Goal: Task Accomplishment & Management: Manage account settings

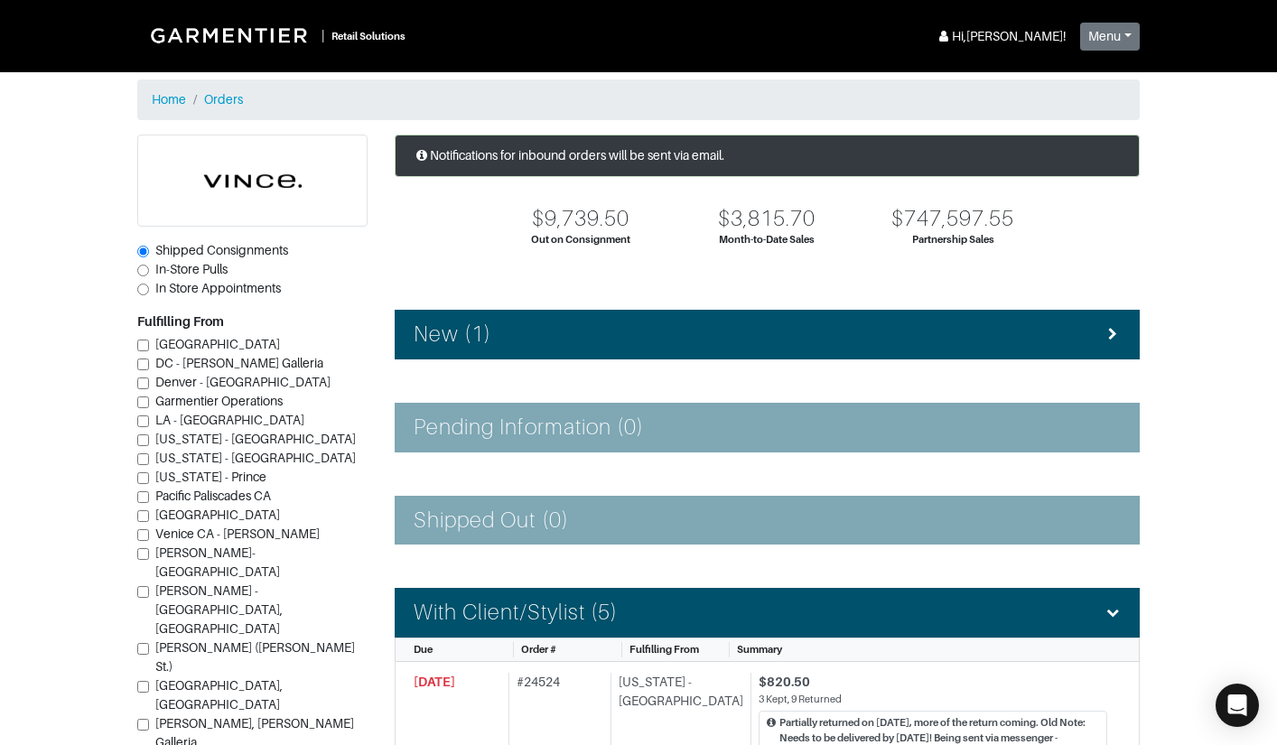
scroll to position [176, 0]
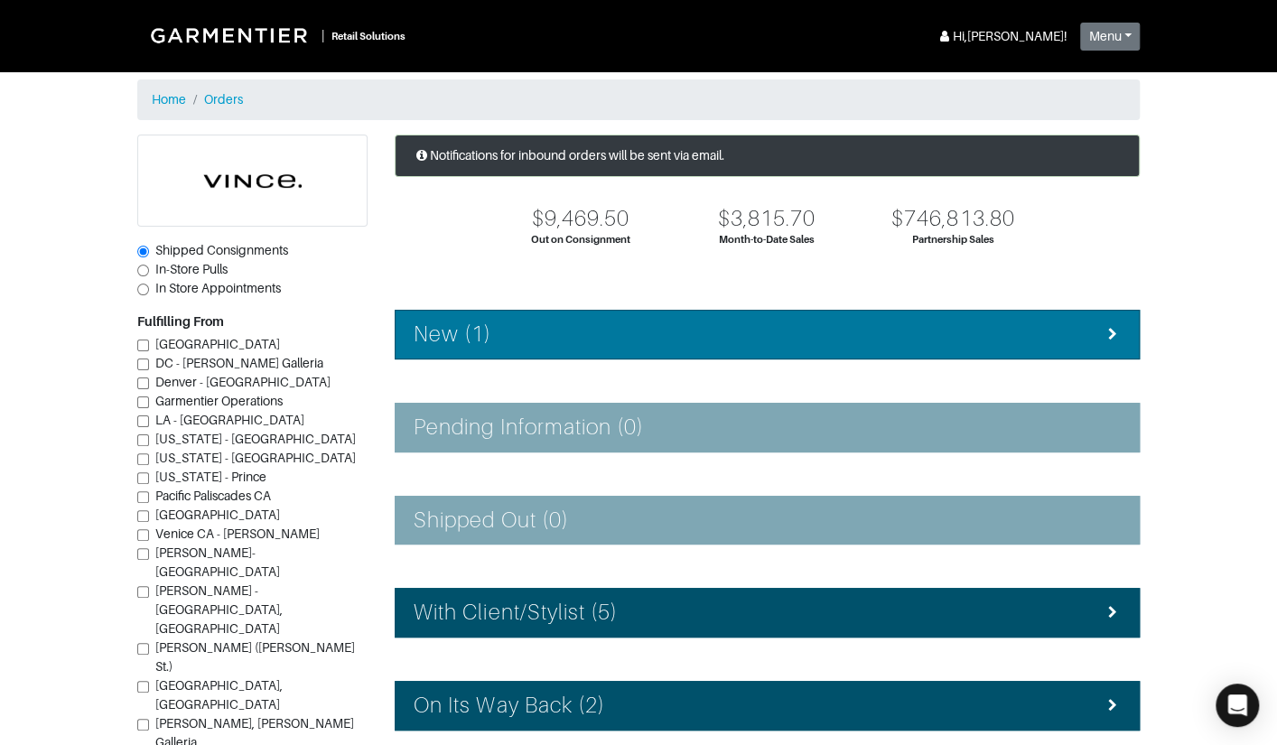
click at [554, 322] on div "New (1)" at bounding box center [767, 335] width 707 height 26
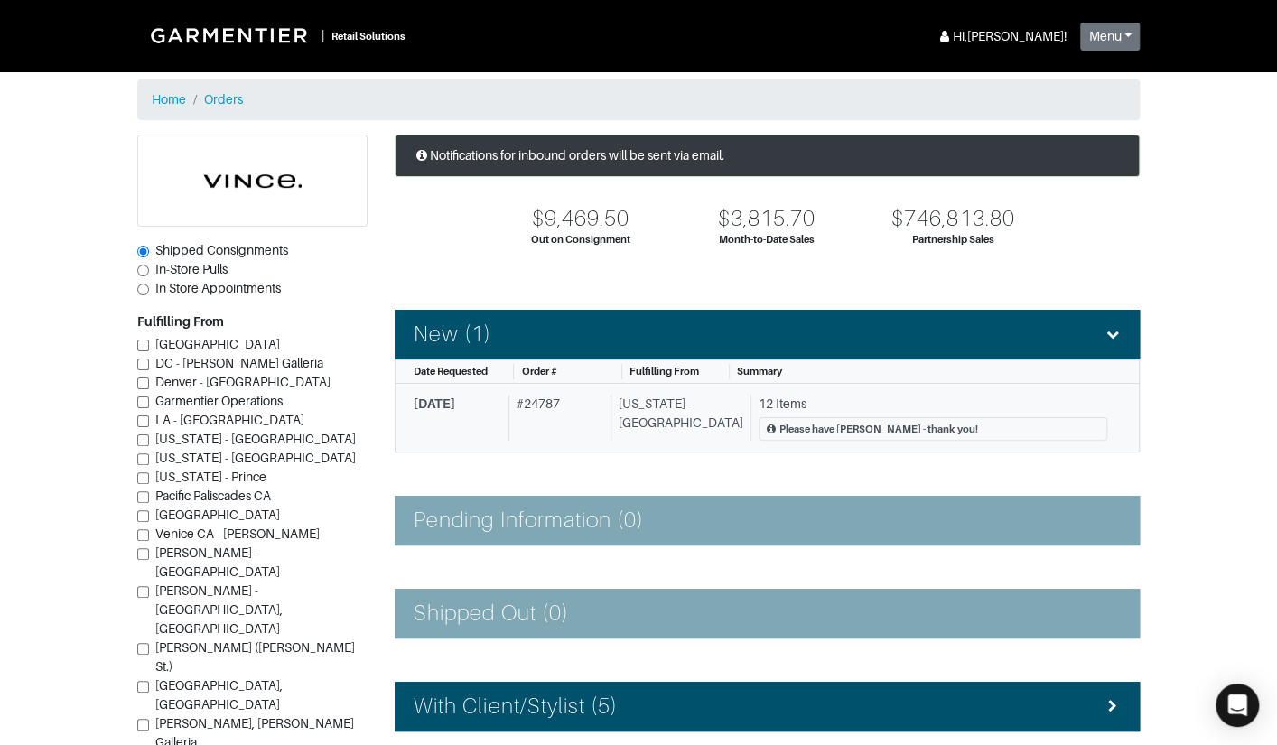
click at [596, 421] on div "# 24787" at bounding box center [557, 418] width 96 height 47
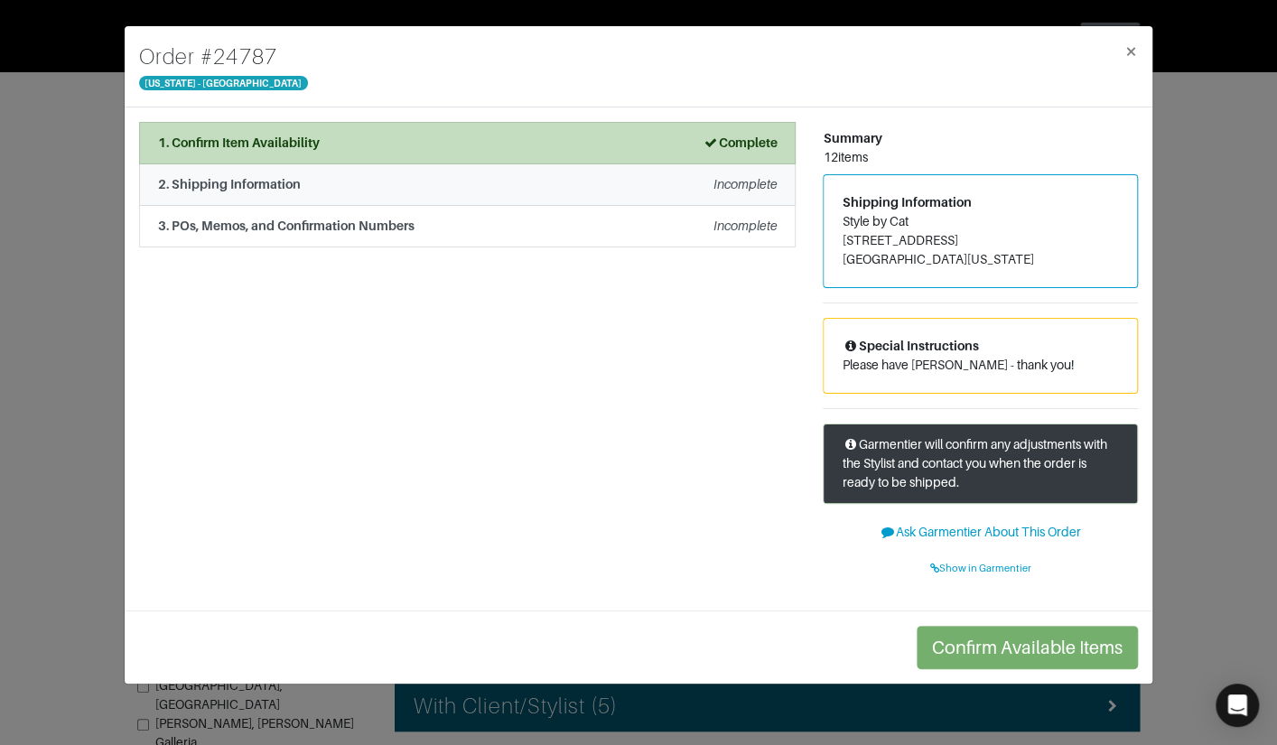
click at [414, 189] on div "2. Shipping Information Incomplete" at bounding box center [467, 184] width 619 height 19
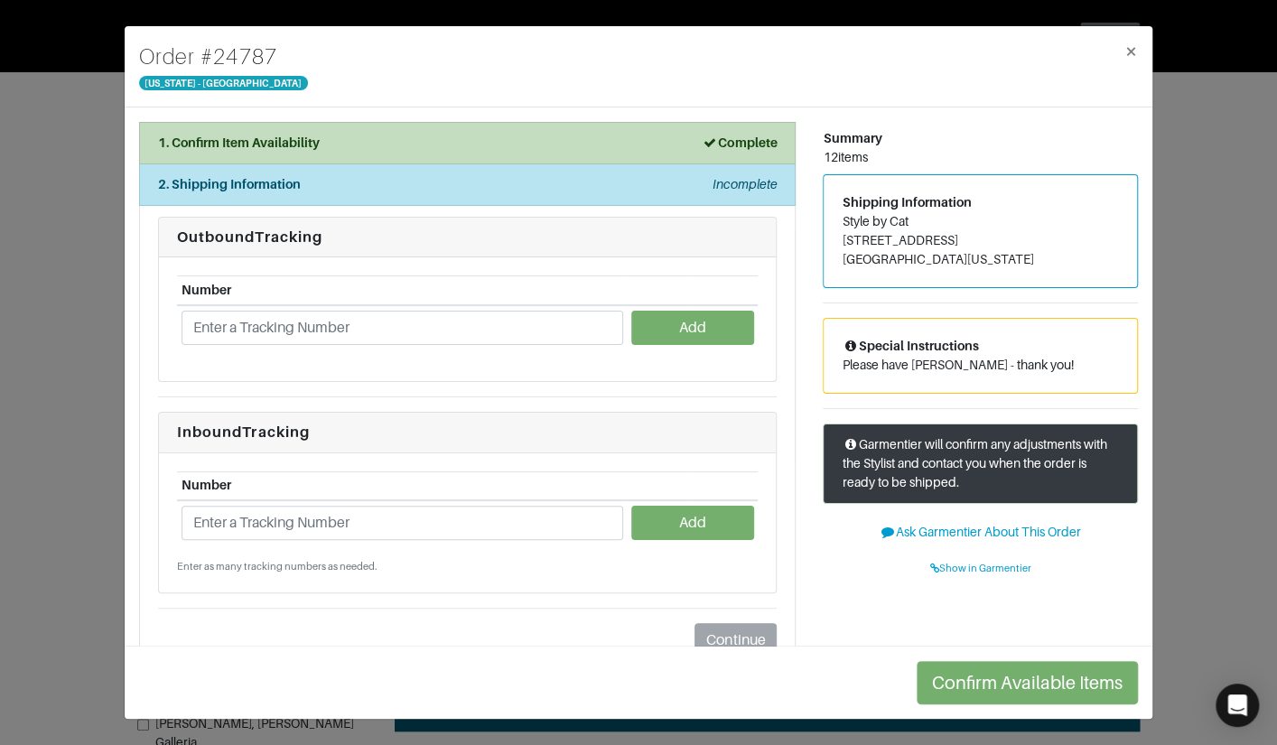
click at [78, 257] on div "Order # 24787 New York - 5th Avenue × 1. Confirm Item Availability Complete Con…" at bounding box center [638, 372] width 1277 height 745
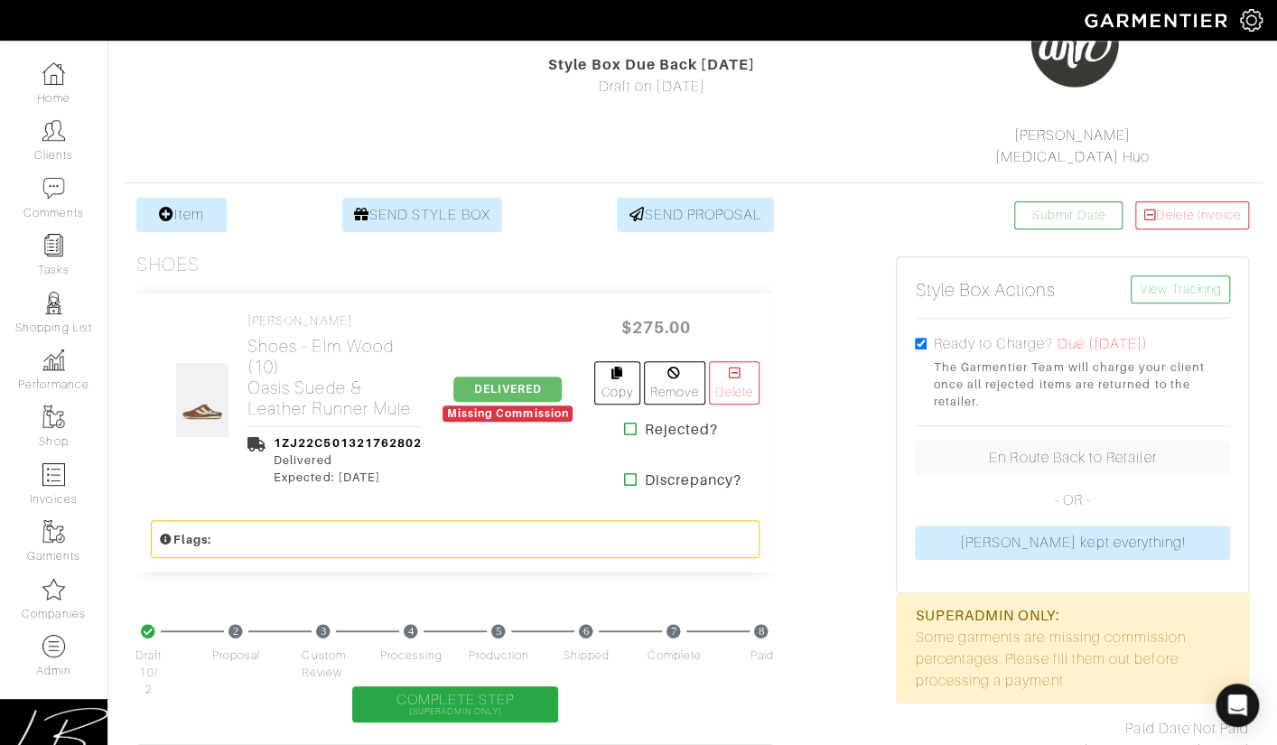
scroll to position [262, 0]
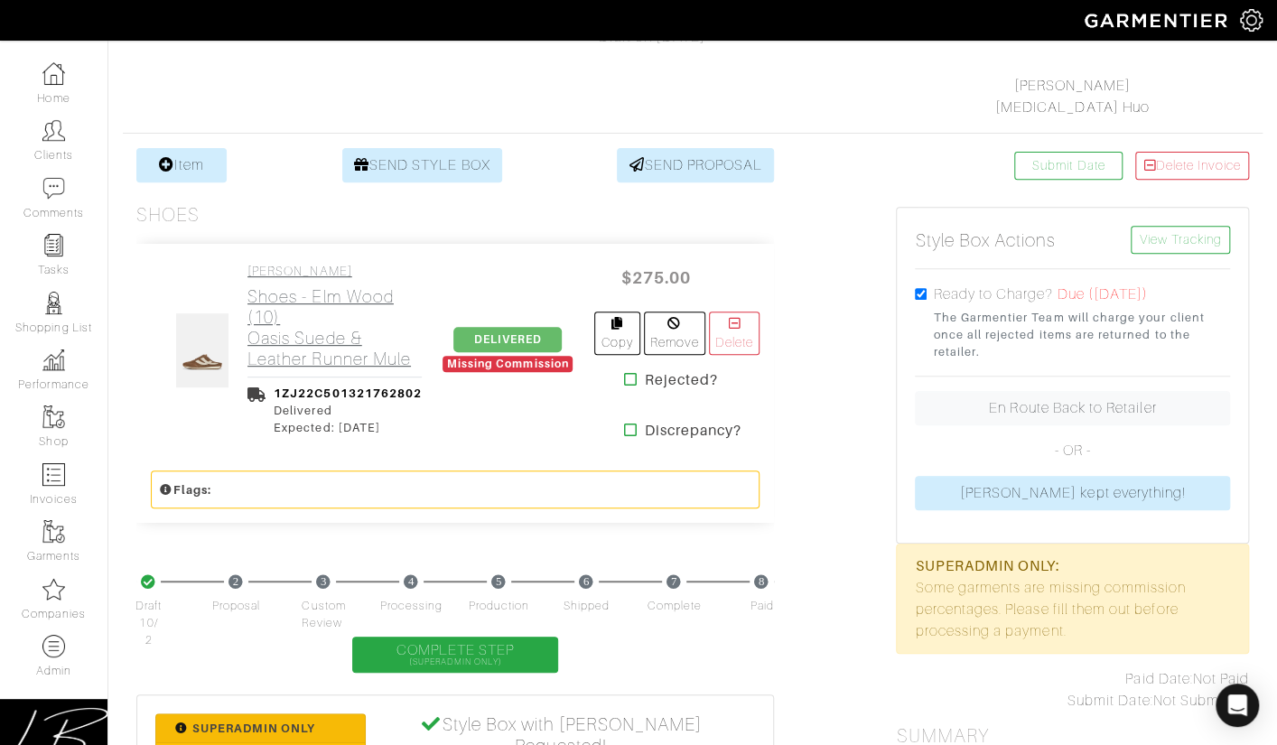
click at [346, 293] on h2 "Shoes - Elm Wood (10) Oasis Suede & Leather Runner Mule" at bounding box center [335, 327] width 174 height 83
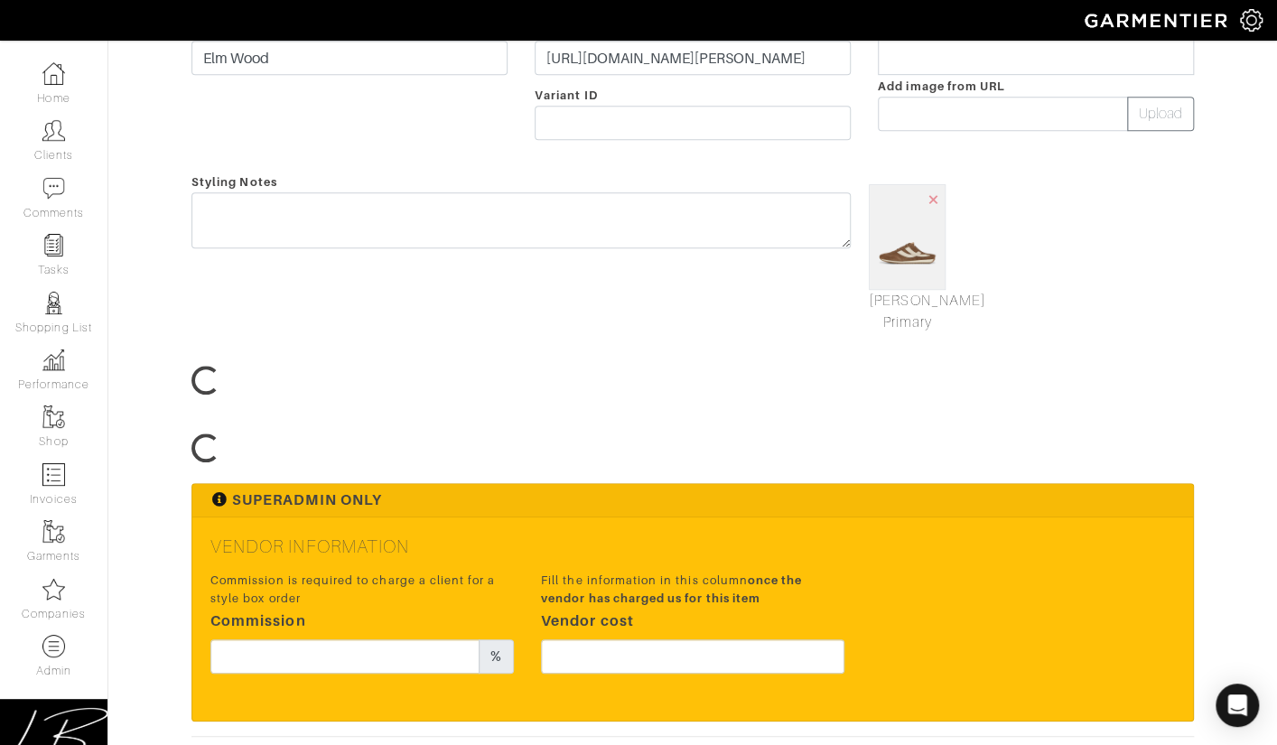
scroll to position [479, 0]
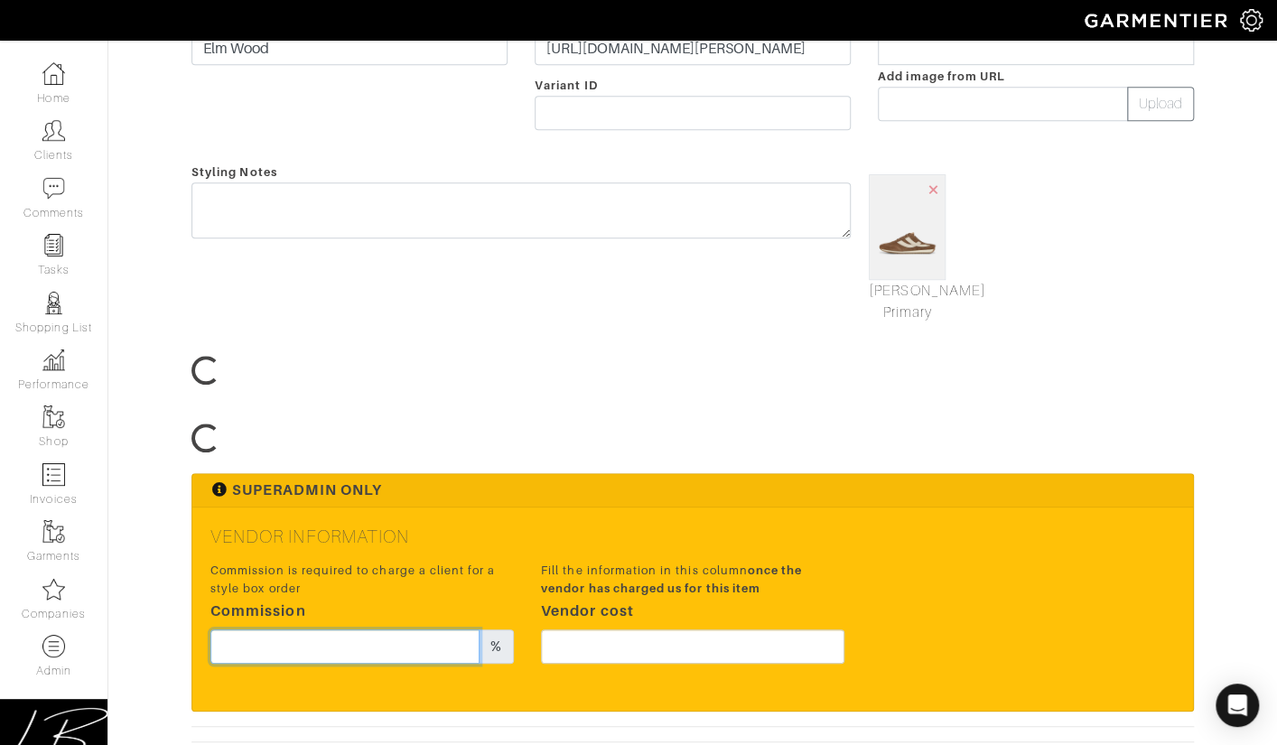
click at [336, 642] on input "text" at bounding box center [344, 647] width 269 height 34
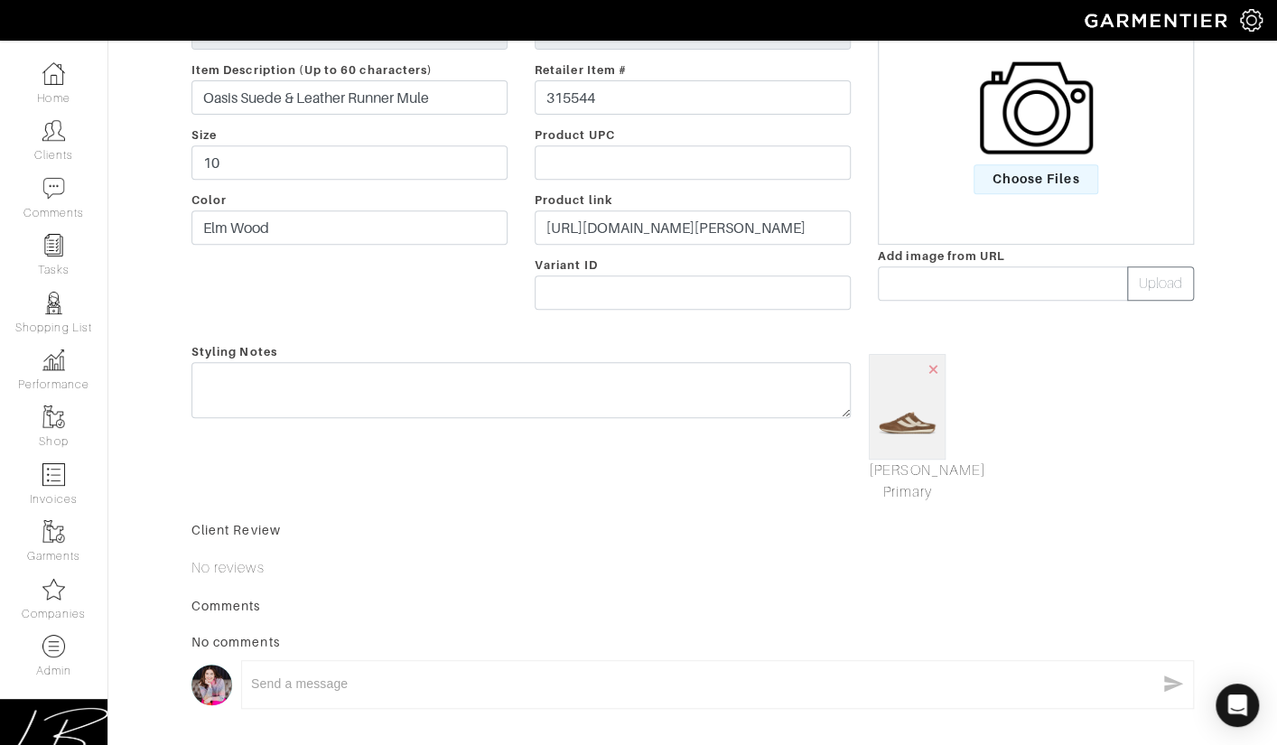
scroll to position [699, 0]
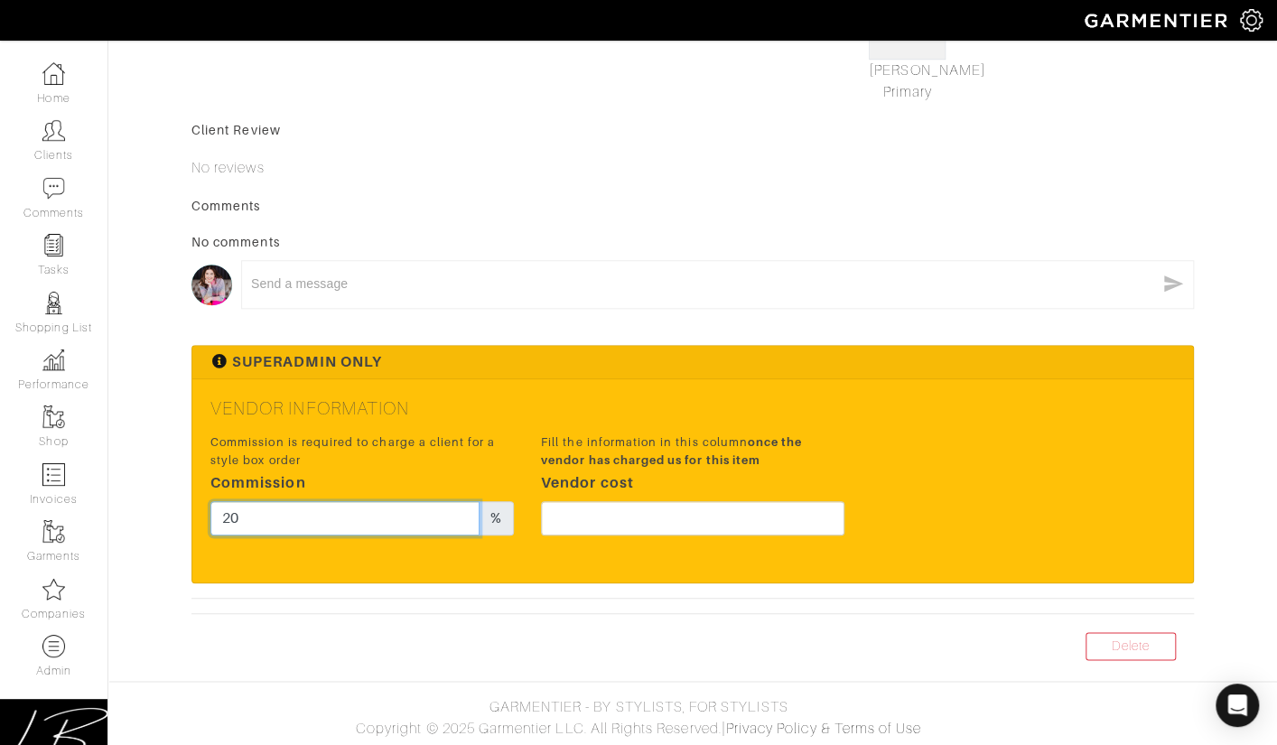
type input "20"
click at [755, 501] on div "Fill the information in this column once the vendor has charged us for this ite…" at bounding box center [693, 489] width 331 height 119
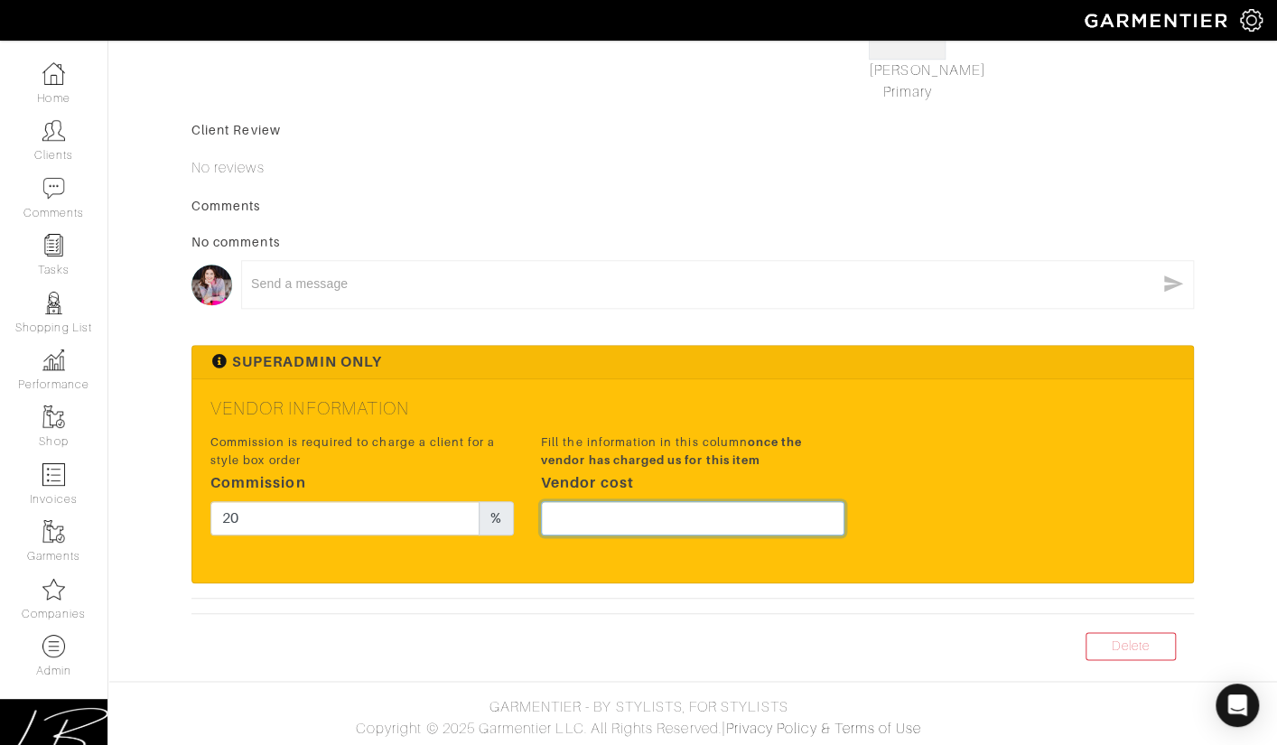
click at [766, 514] on input "text" at bounding box center [693, 518] width 304 height 34
type input "206.25"
click at [955, 446] on div "Commission is required to charge a client for a style box order Commission 20 %…" at bounding box center [693, 489] width 992 height 119
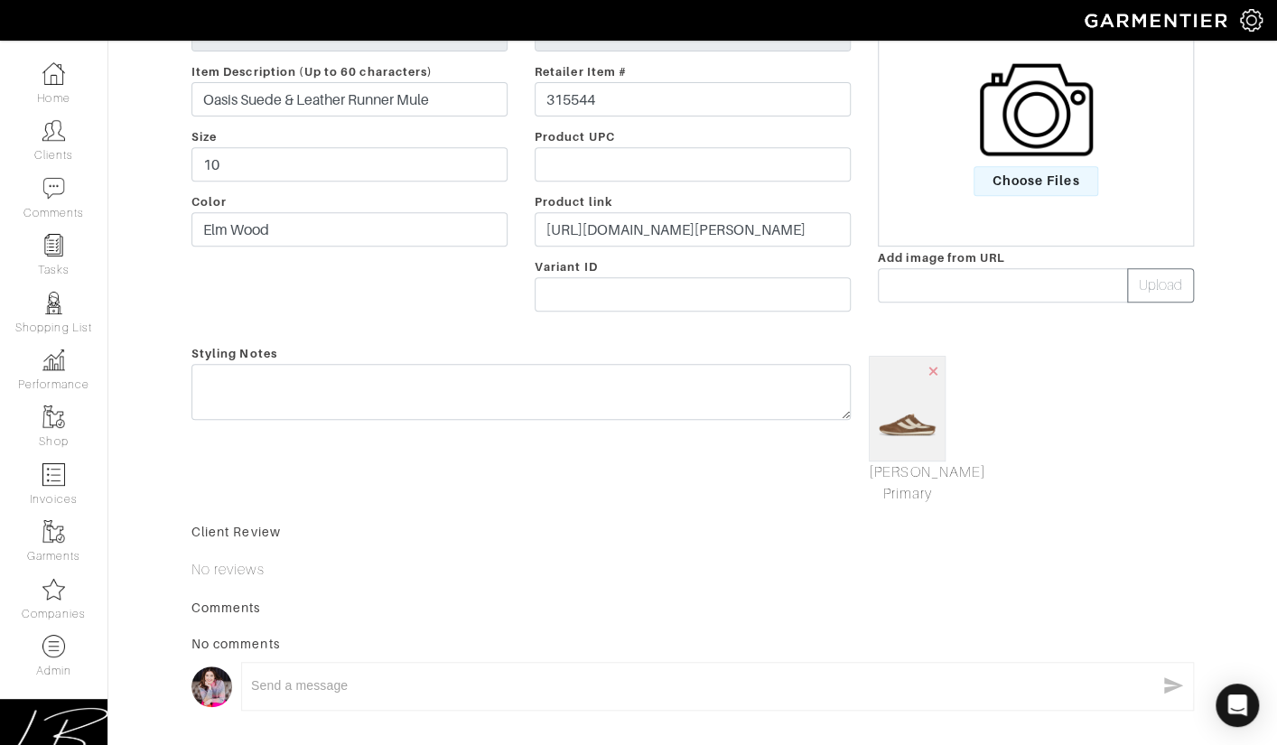
scroll to position [0, 0]
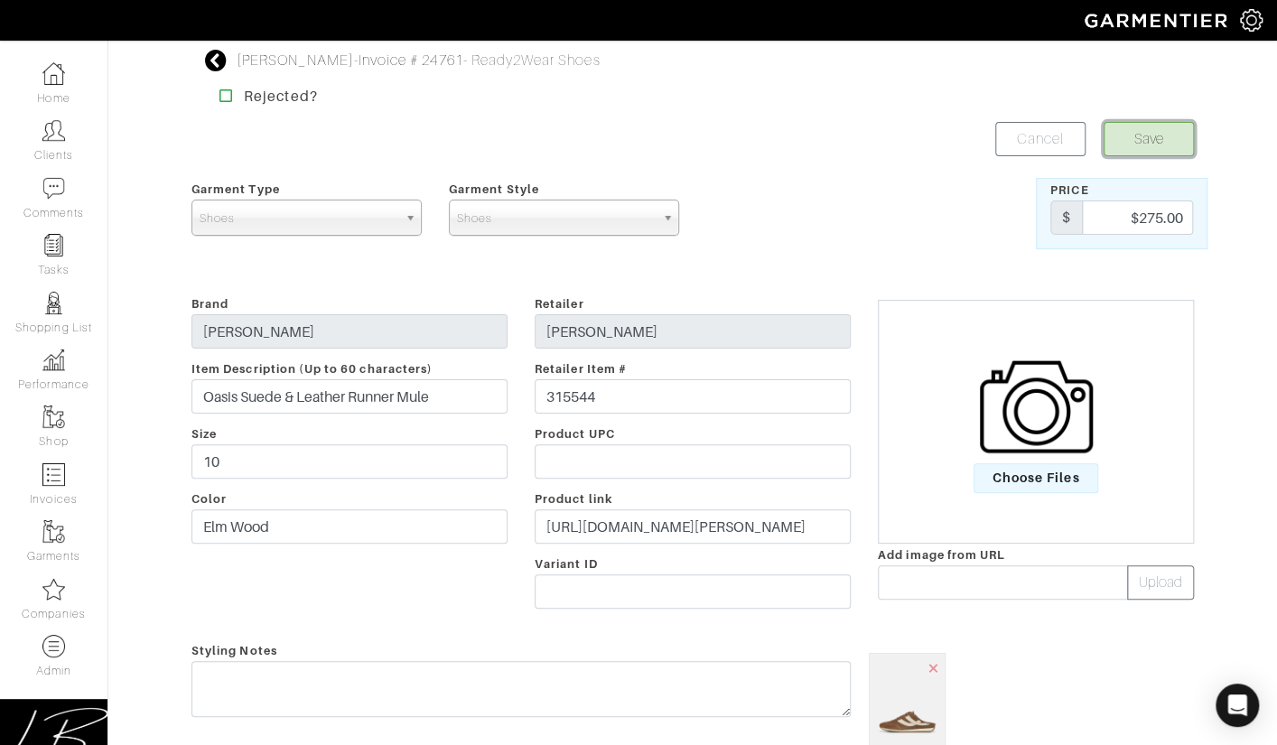
click at [1140, 140] on button "Save" at bounding box center [1149, 139] width 90 height 34
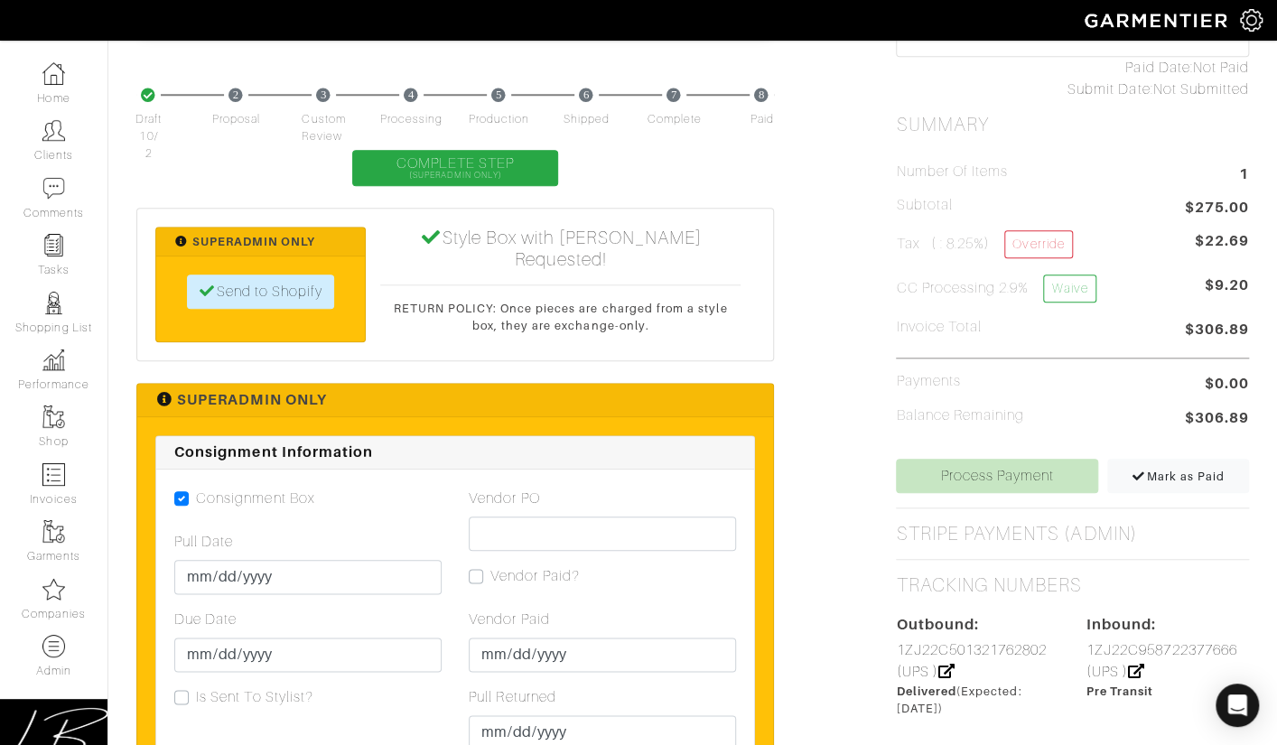
scroll to position [759, 0]
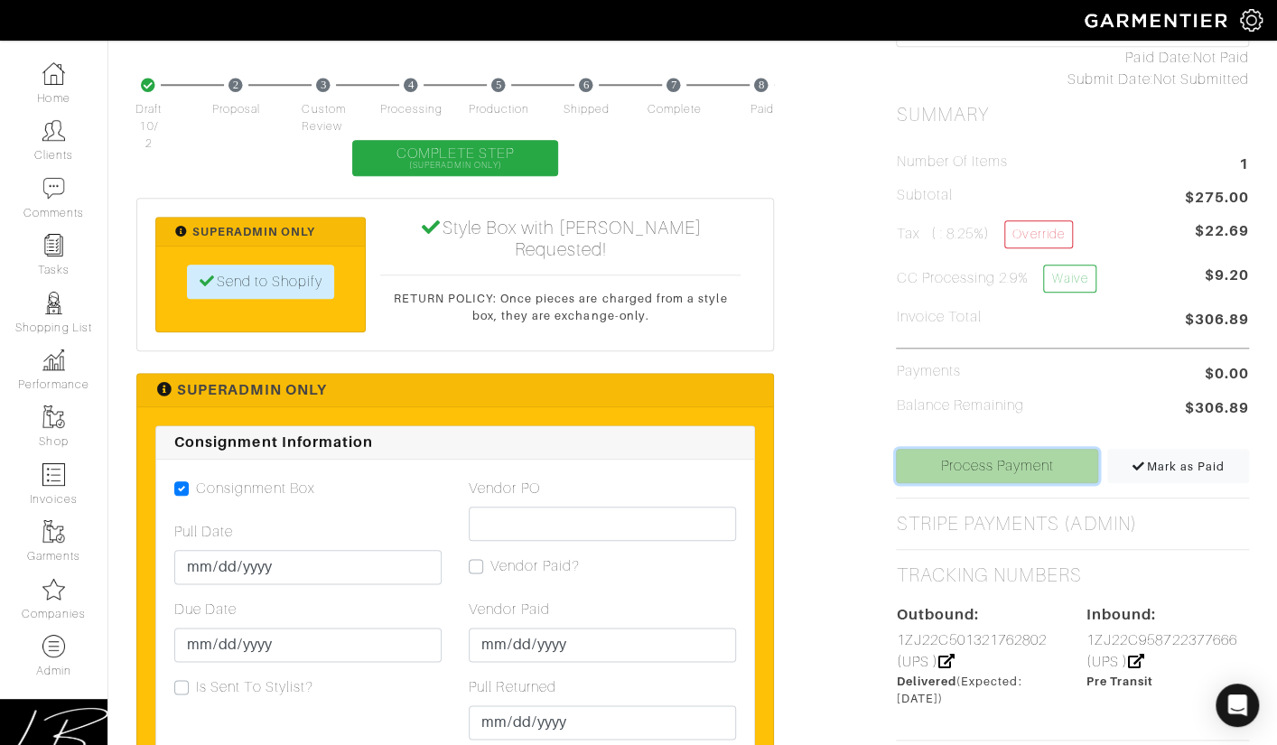
click at [961, 467] on link "Process Payment" at bounding box center [997, 466] width 202 height 34
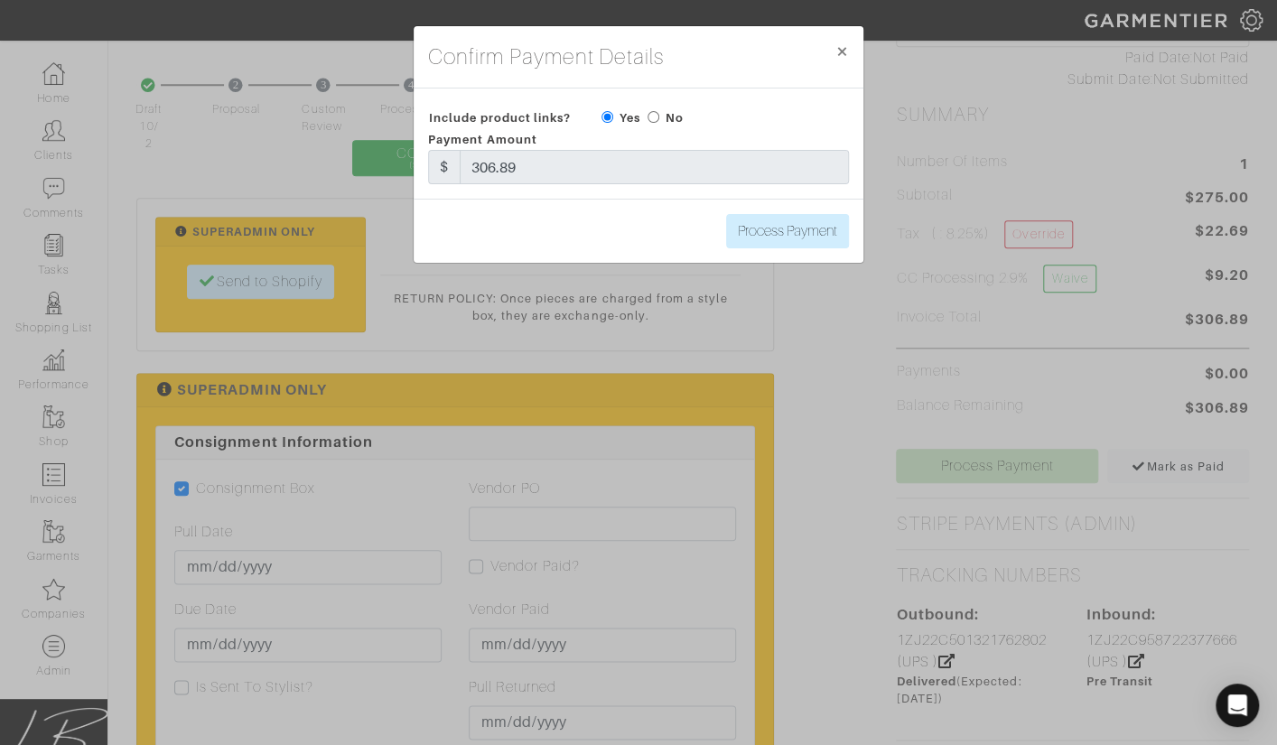
click at [650, 117] on input "radio" at bounding box center [654, 117] width 12 height 12
radio input "true"
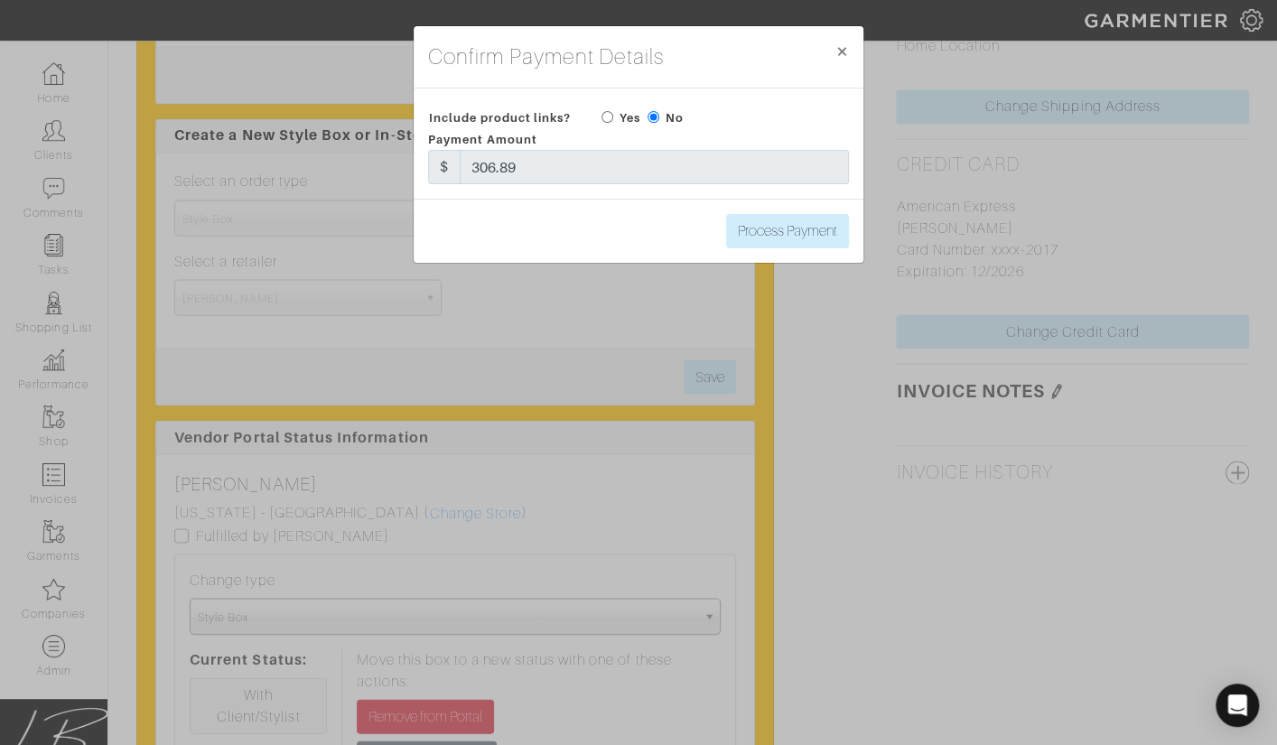
scroll to position [1565, 0]
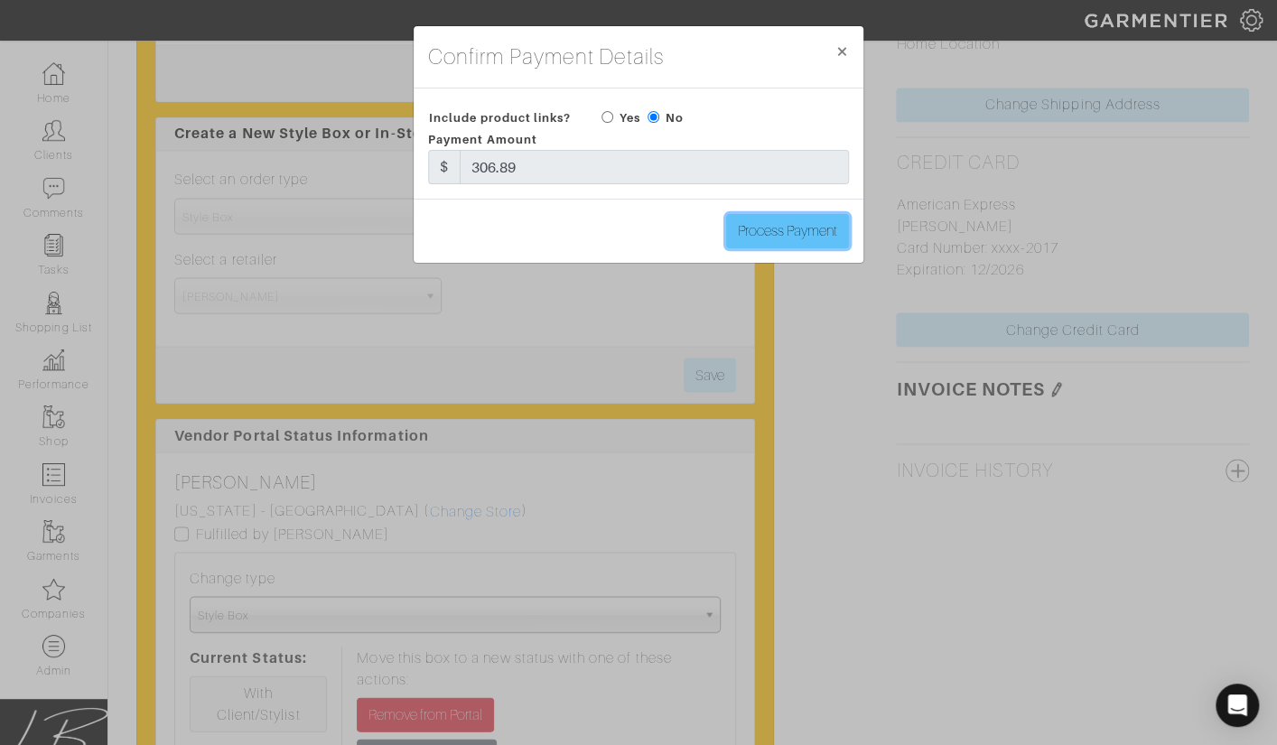
click at [818, 230] on input "Process Payment" at bounding box center [787, 231] width 123 height 34
type input "Process Payment"
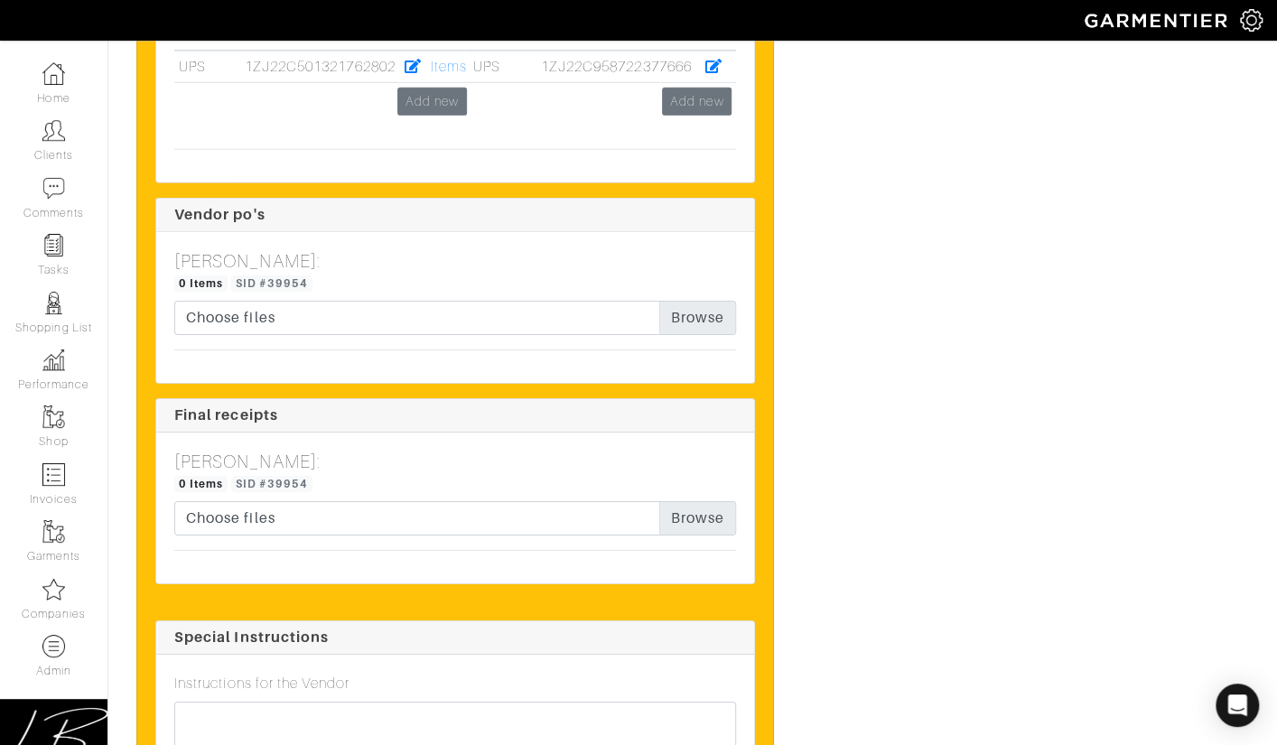
scroll to position [3157, 0]
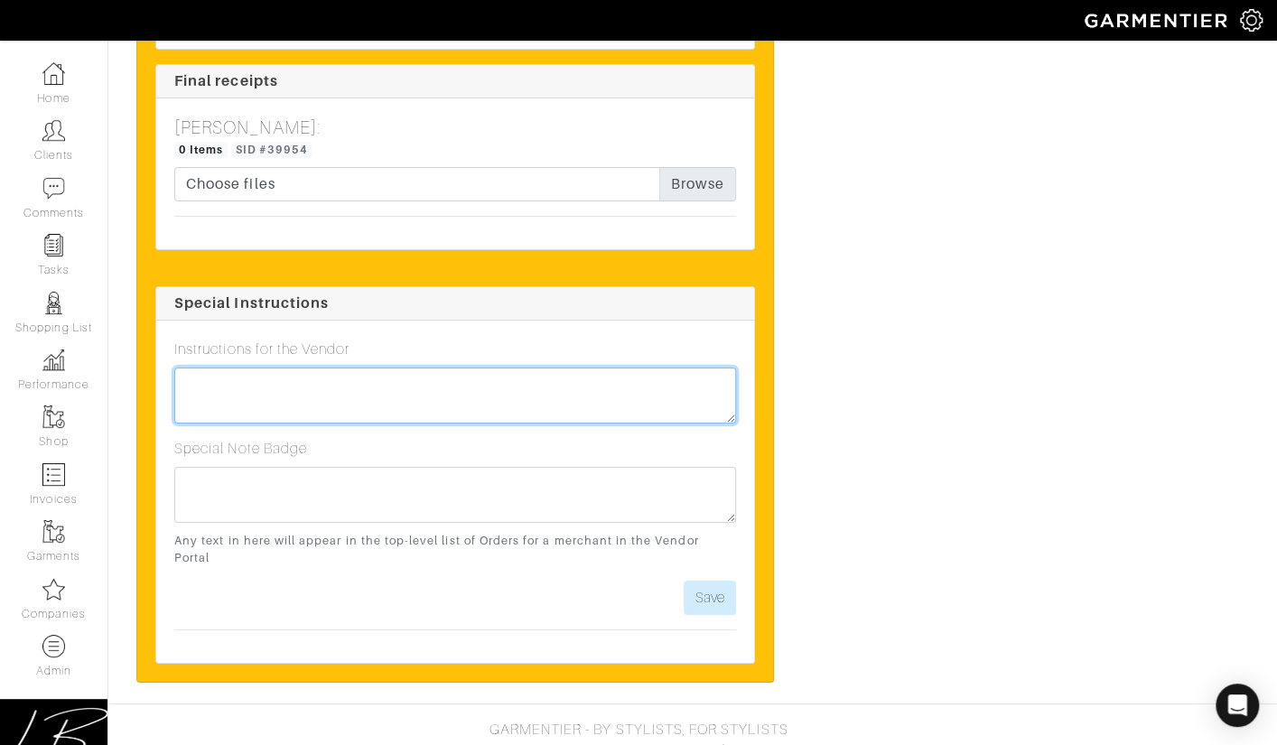
click at [575, 403] on textarea at bounding box center [455, 396] width 562 height 56
type textarea "Fully kept! :)"
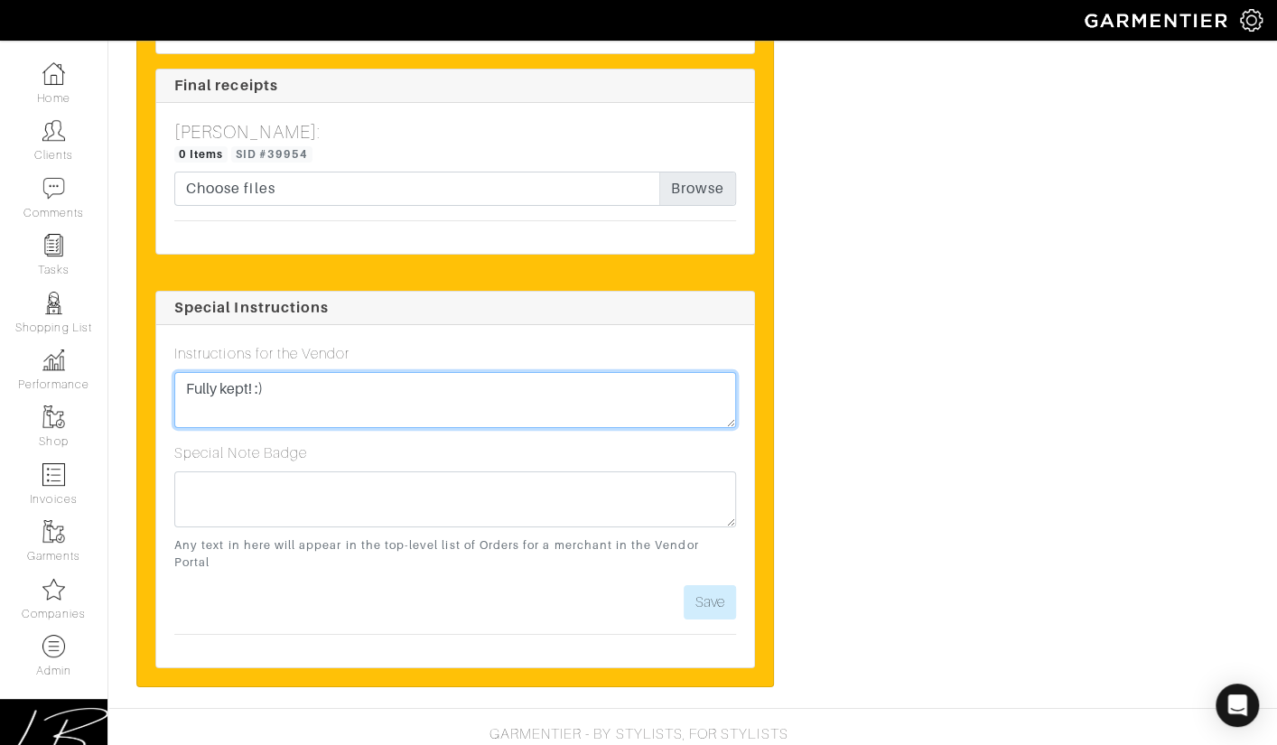
drag, startPoint x: 577, startPoint y: 400, endPoint x: 575, endPoint y: 383, distance: 17.4
click at [577, 378] on textarea "Fully kept! :)" at bounding box center [455, 400] width 562 height 56
drag, startPoint x: 577, startPoint y: 385, endPoint x: 584, endPoint y: 352, distance: 33.1
click at [583, 349] on div "Instructions for the Vendor Fully kept! :)" at bounding box center [455, 385] width 562 height 85
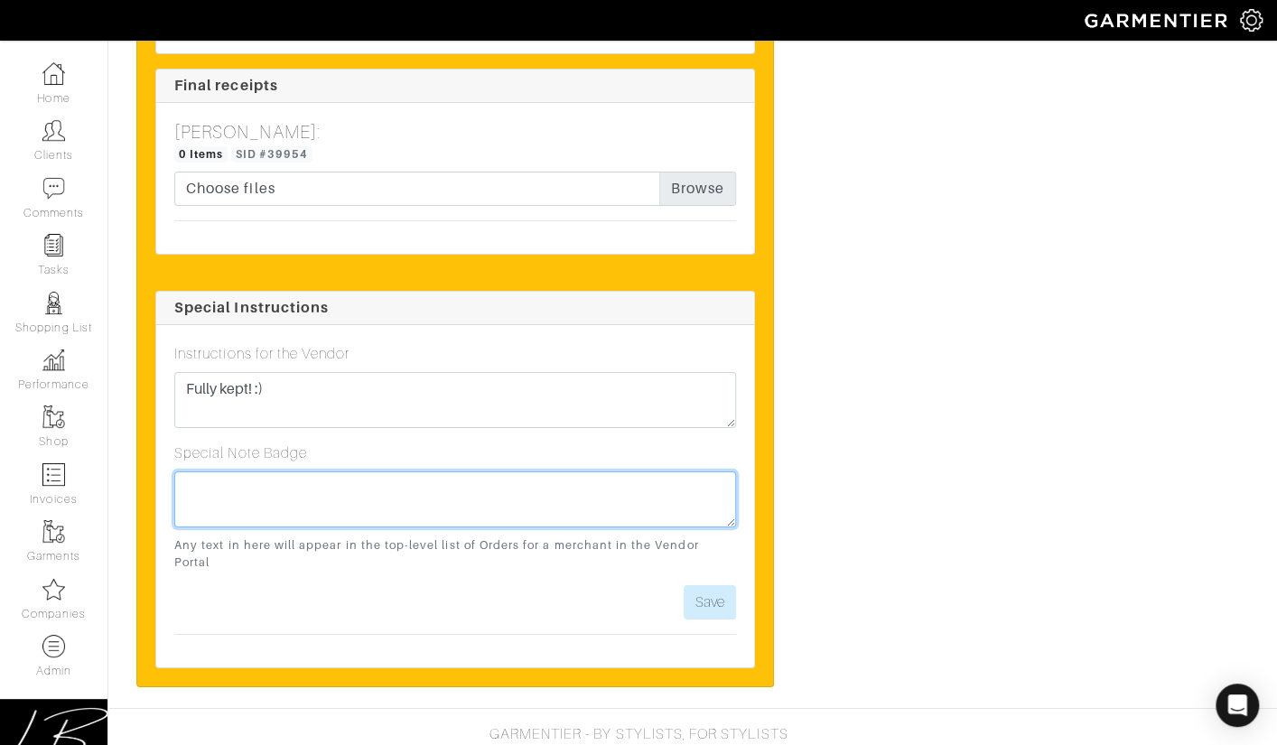
click at [540, 486] on textarea at bounding box center [455, 500] width 562 height 56
paste textarea "Fully kept! :)"
type textarea "Fully kept! :)"
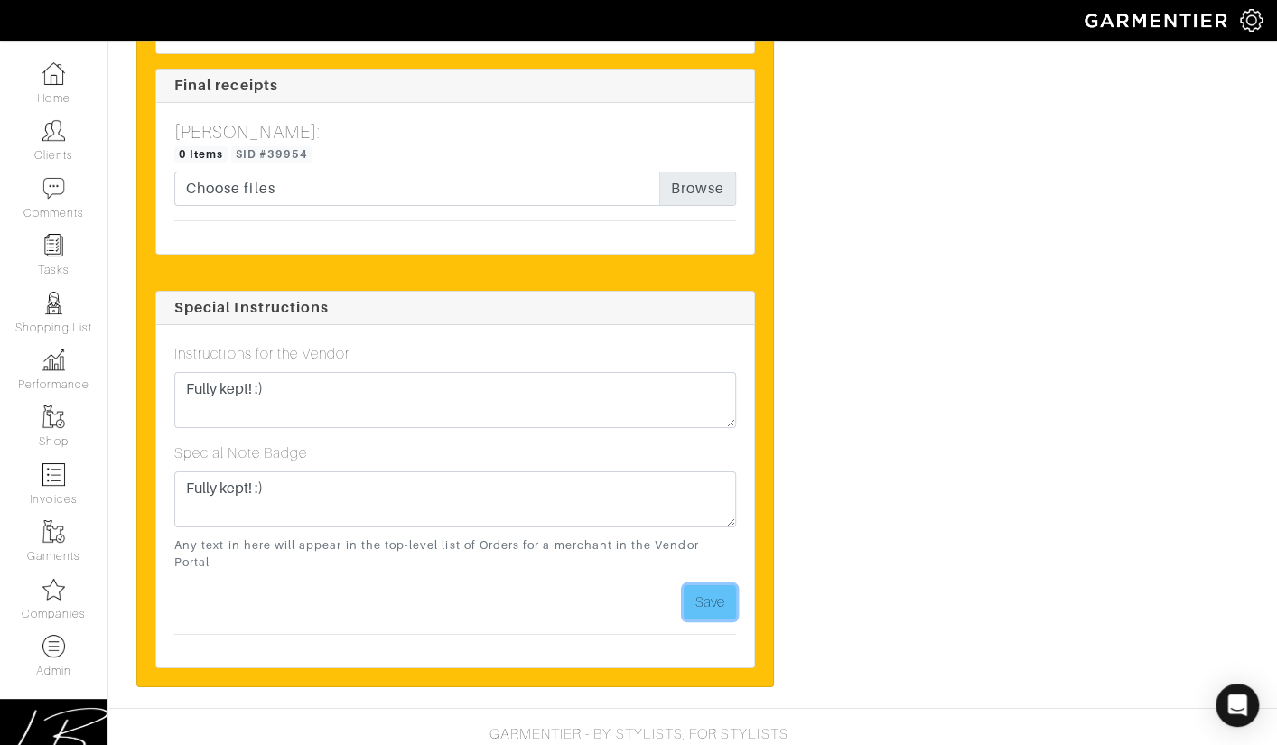
click at [726, 585] on button "Save" at bounding box center [710, 602] width 52 height 34
click at [707, 585] on button "Save" at bounding box center [710, 602] width 52 height 34
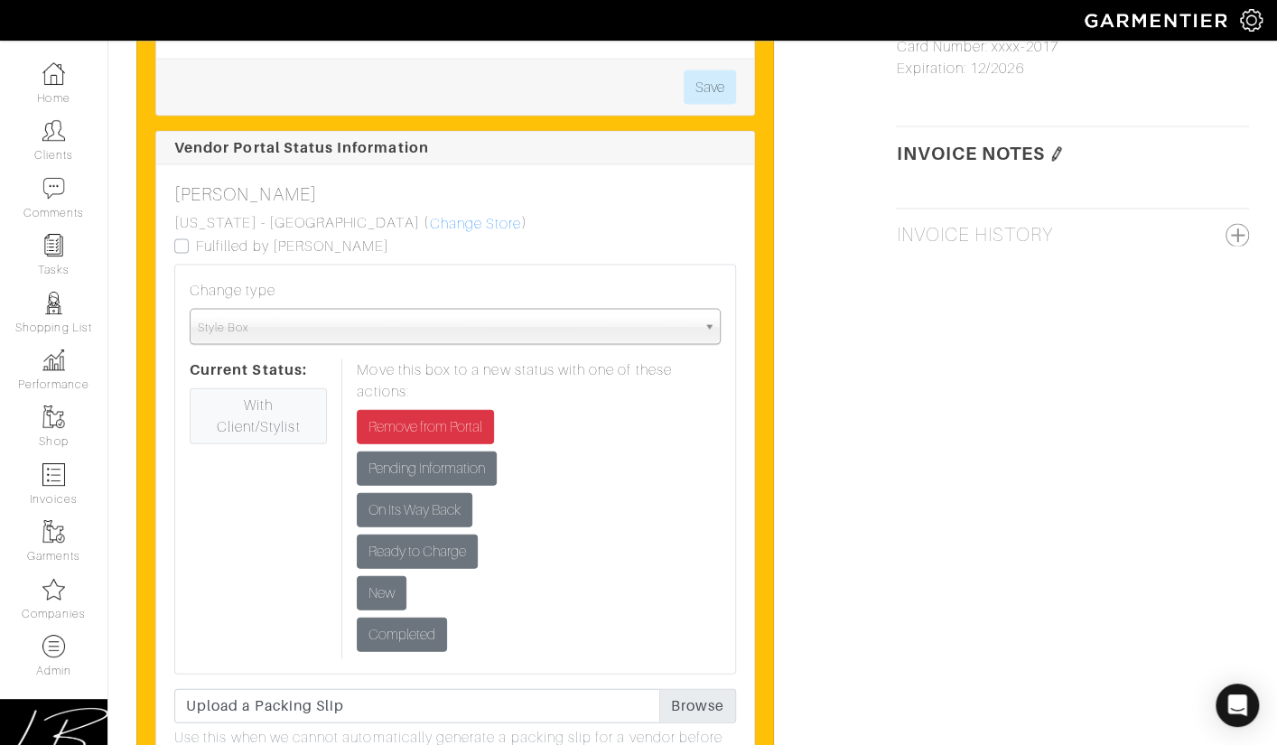
scroll to position [1815, 0]
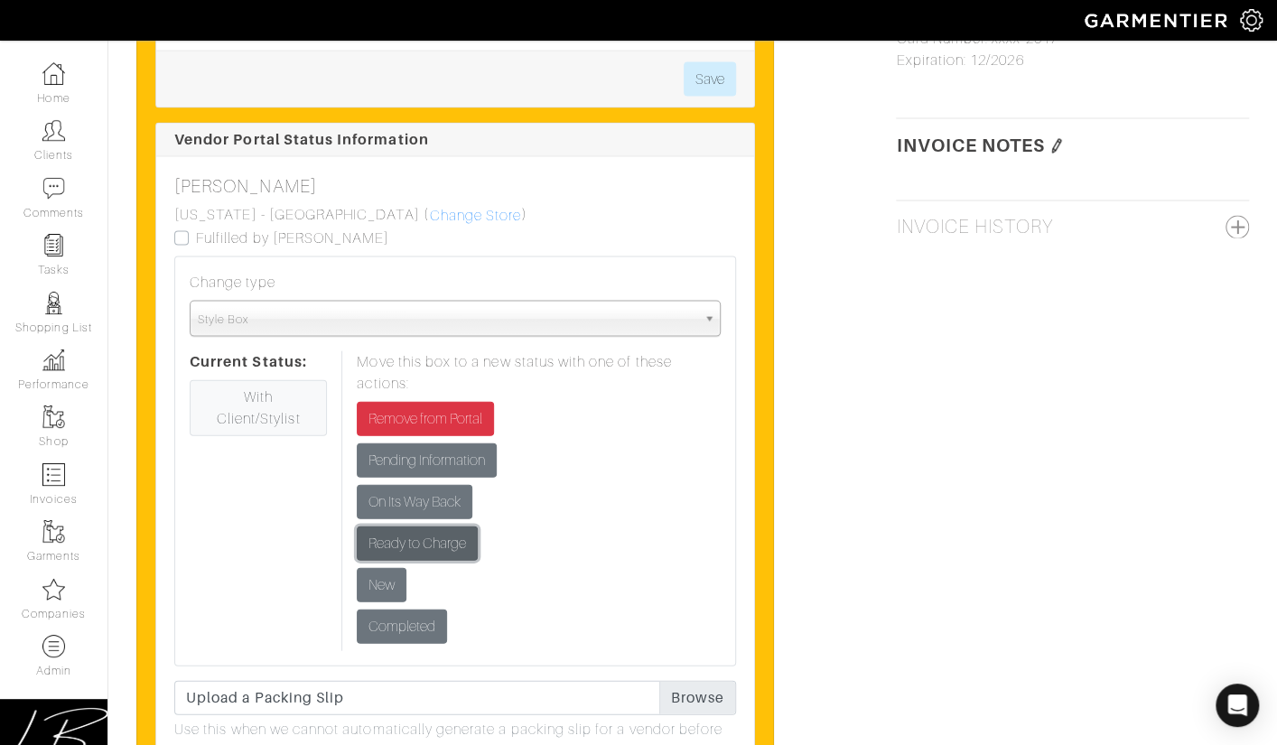
click at [463, 532] on input "Ready to Charge" at bounding box center [417, 544] width 121 height 34
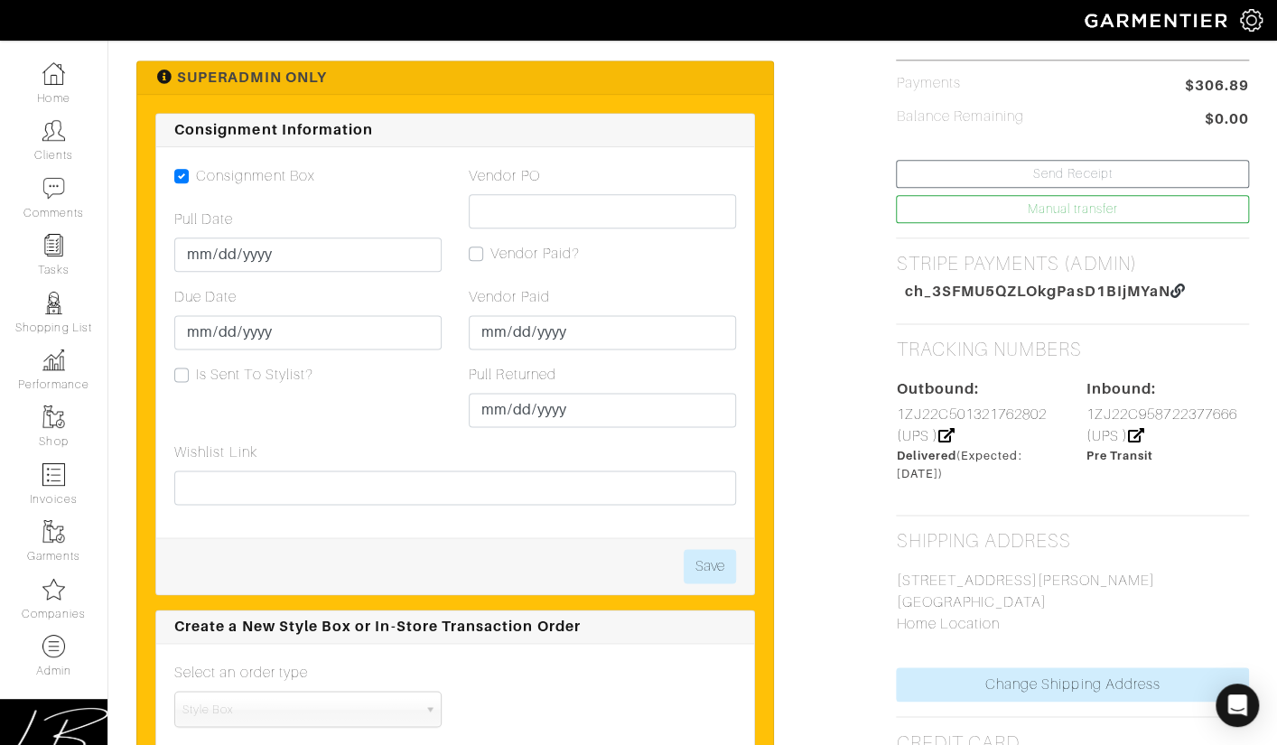
scroll to position [1037, 0]
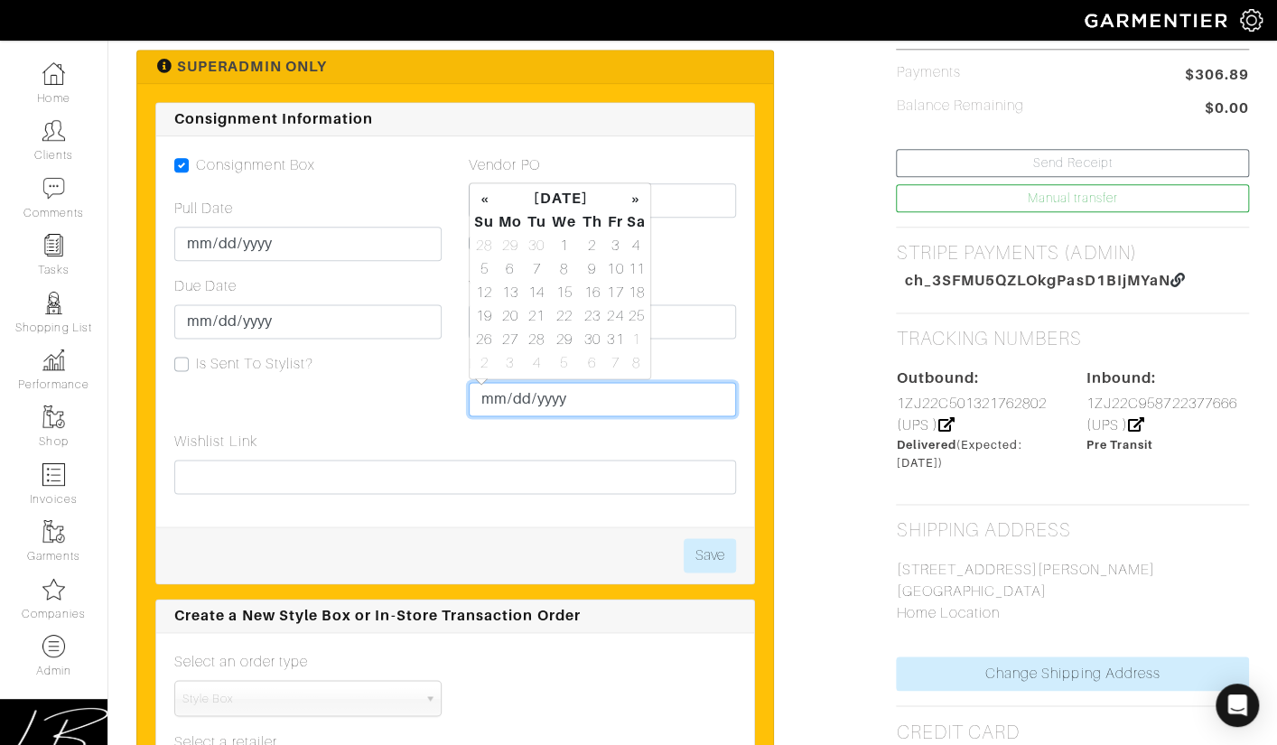
click at [486, 398] on input "Pull Returned" at bounding box center [602, 399] width 267 height 34
click at [507, 268] on td "6" at bounding box center [510, 268] width 30 height 23
type input "[DATE]"
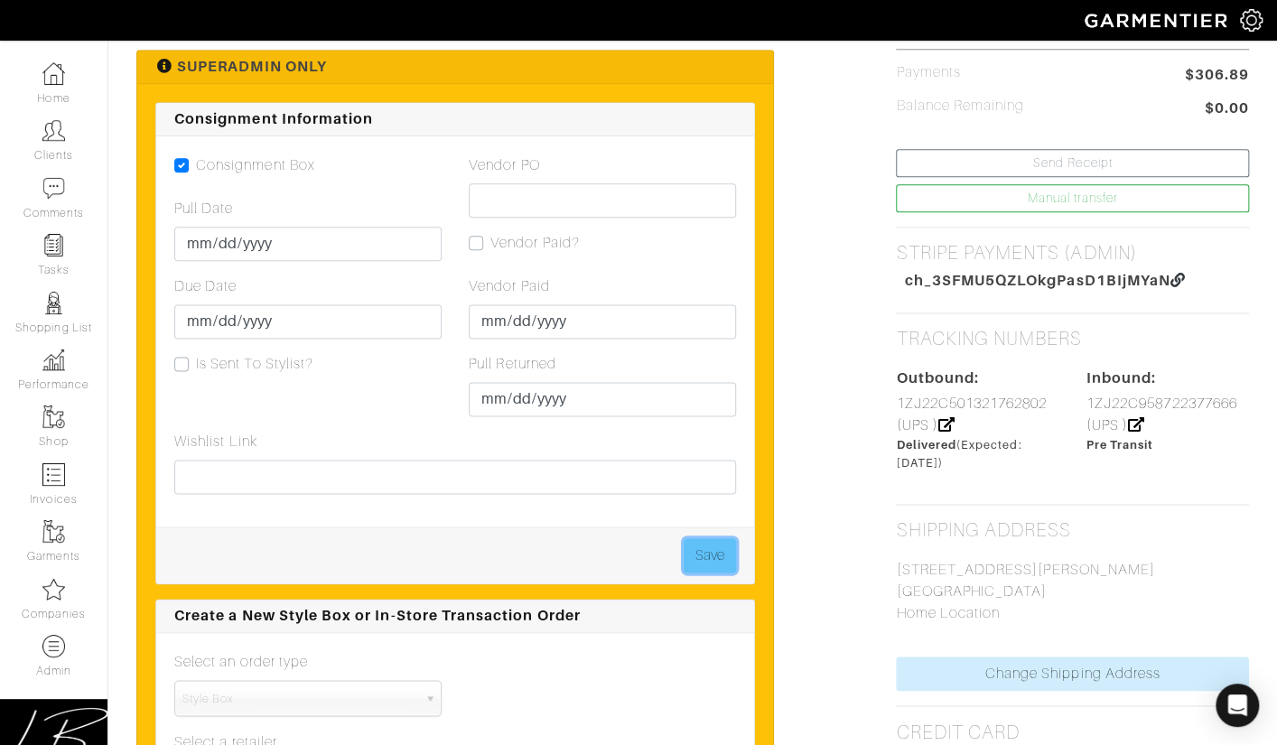
click at [704, 556] on button "Save" at bounding box center [710, 555] width 52 height 34
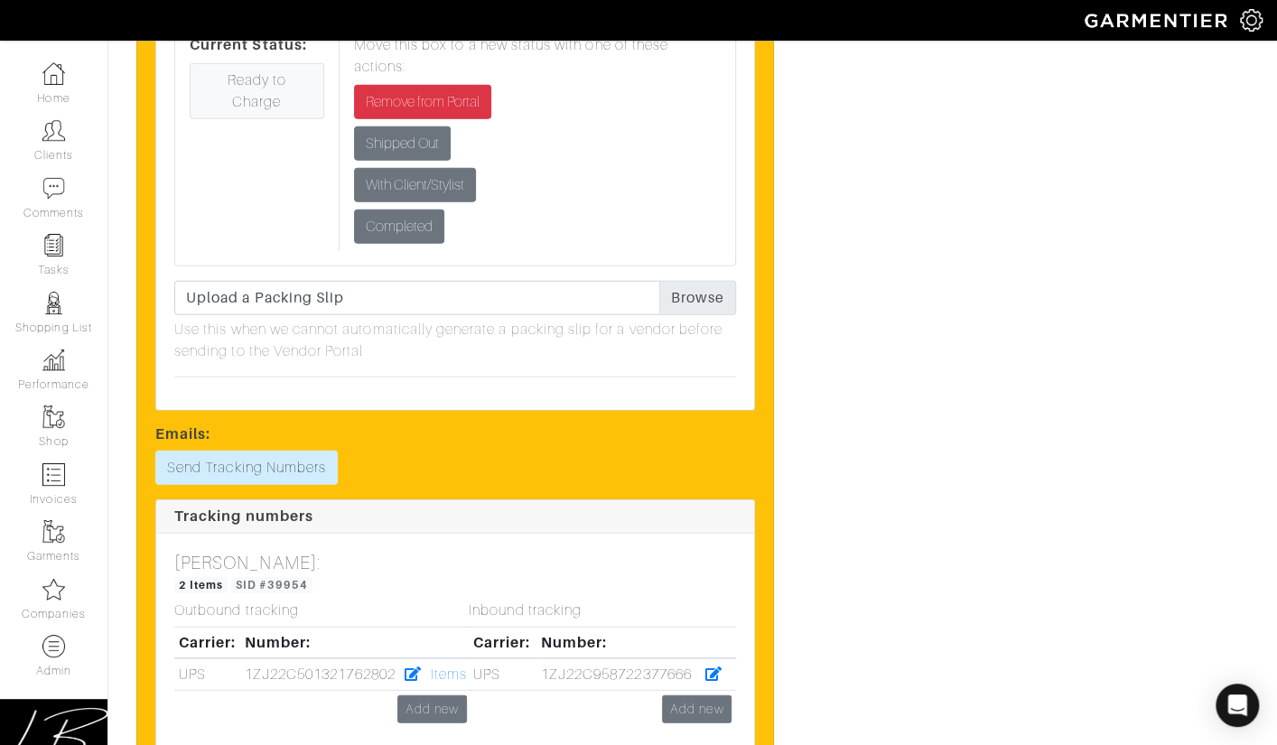
scroll to position [2069, 0]
